Goal: Check status: Check status

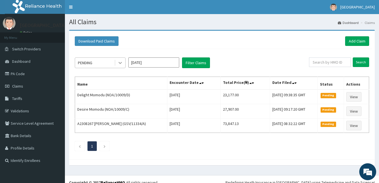
click at [120, 65] on icon at bounding box center [120, 63] width 6 height 6
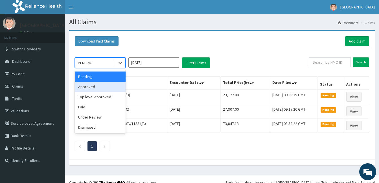
click at [103, 87] on div "Approved" at bounding box center [100, 87] width 51 height 10
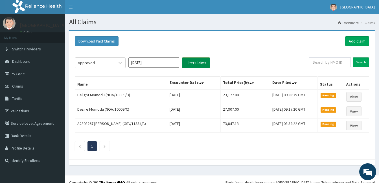
click at [188, 62] on button "Filter Claims" at bounding box center [196, 63] width 28 height 11
click at [192, 63] on button "Filter Claims" at bounding box center [196, 63] width 28 height 11
click at [119, 63] on icon at bounding box center [119, 63] width 3 height 2
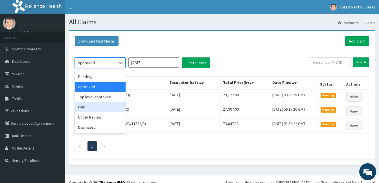
click at [93, 109] on div "Paid" at bounding box center [100, 107] width 51 height 10
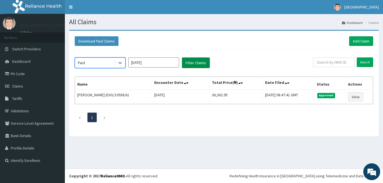
click at [190, 64] on button "Filter Claims" at bounding box center [196, 63] width 28 height 11
click at [119, 64] on icon at bounding box center [120, 63] width 6 height 6
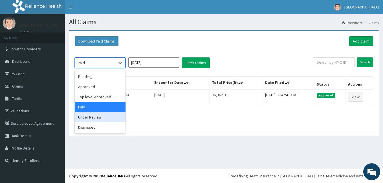
click at [100, 117] on div "Under Review" at bounding box center [100, 117] width 51 height 10
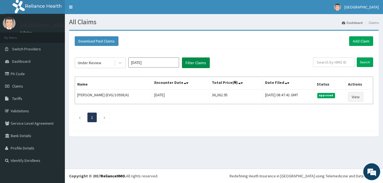
click at [195, 62] on button "Filter Claims" at bounding box center [196, 63] width 28 height 11
